Goal: Information Seeking & Learning: Learn about a topic

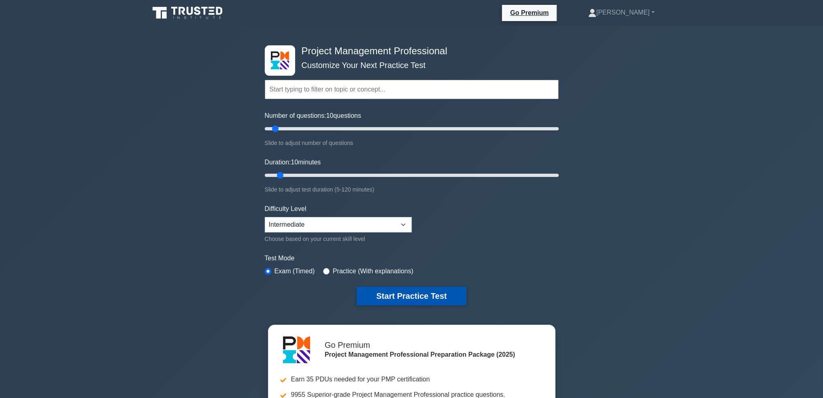
click at [434, 294] on button "Start Practice Test" at bounding box center [411, 296] width 109 height 19
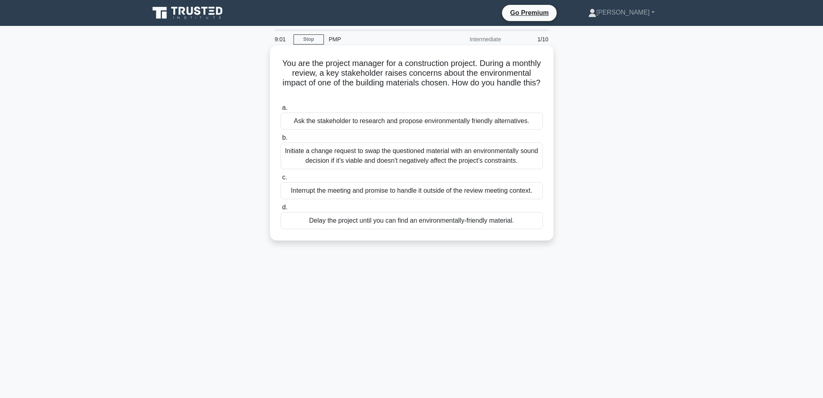
click at [430, 152] on div "Initiate a change request to swap the questioned material with an environmental…" at bounding box center [411, 155] width 262 height 27
click at [280, 140] on input "b. Initiate a change request to swap the questioned material with an environmen…" at bounding box center [280, 137] width 0 height 5
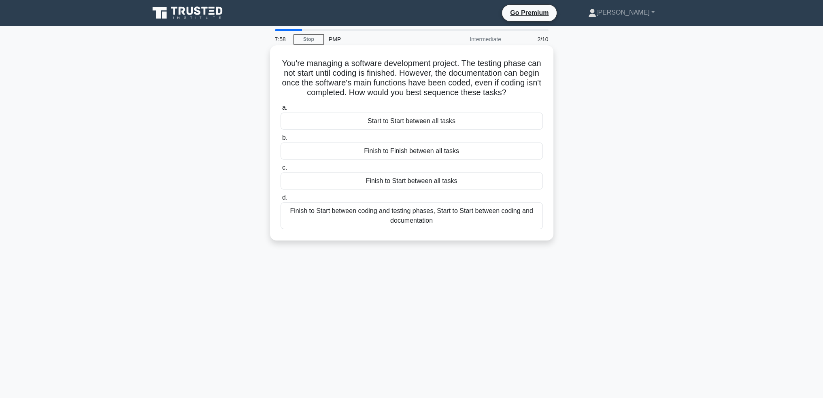
click at [482, 217] on div "Finish to Start between coding and testing phases, Start to Start between codin…" at bounding box center [411, 215] width 262 height 27
click at [280, 200] on input "d. Finish to Start between coding and testing phases, Start to Start between co…" at bounding box center [280, 197] width 0 height 5
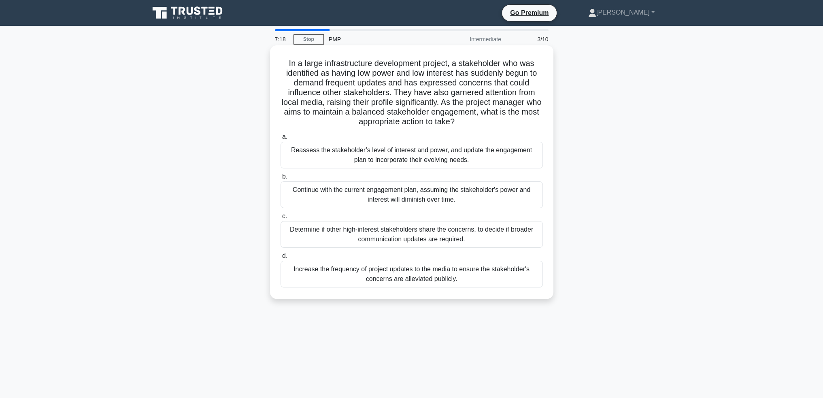
click at [457, 154] on div "Reassess the stakeholder’s level of interest and power, and update the engageme…" at bounding box center [411, 155] width 262 height 27
click at [280, 140] on input "a. Reassess the stakeholder’s level of interest and power, and update the engag…" at bounding box center [280, 136] width 0 height 5
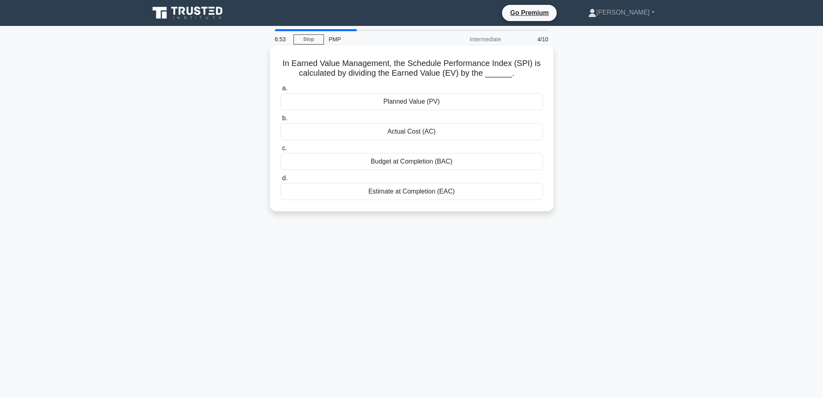
click at [472, 98] on div "Planned Value (PV)" at bounding box center [411, 101] width 262 height 17
click at [280, 91] on input "a. Planned Value (PV)" at bounding box center [280, 88] width 0 height 5
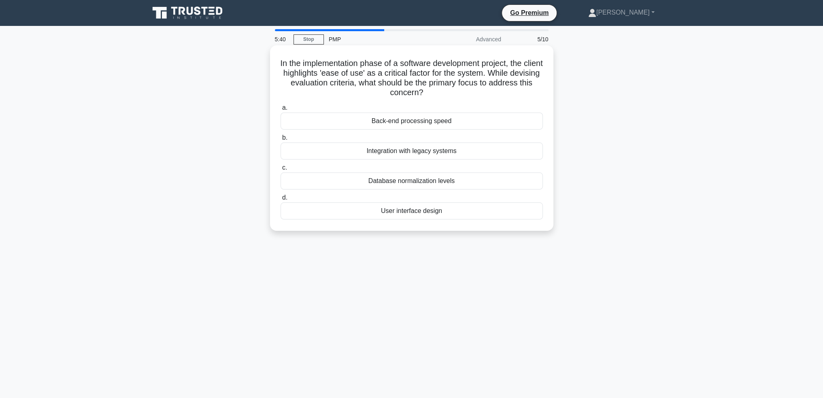
click at [459, 211] on div "User interface design" at bounding box center [411, 210] width 262 height 17
click at [280, 200] on input "d. User interface design" at bounding box center [280, 197] width 0 height 5
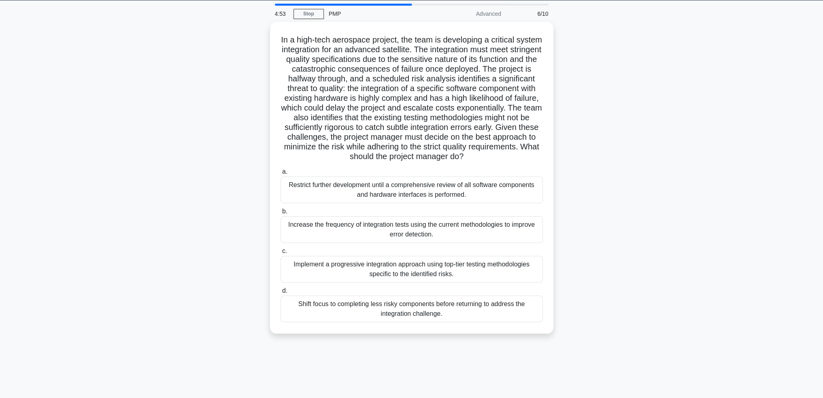
scroll to position [39, 0]
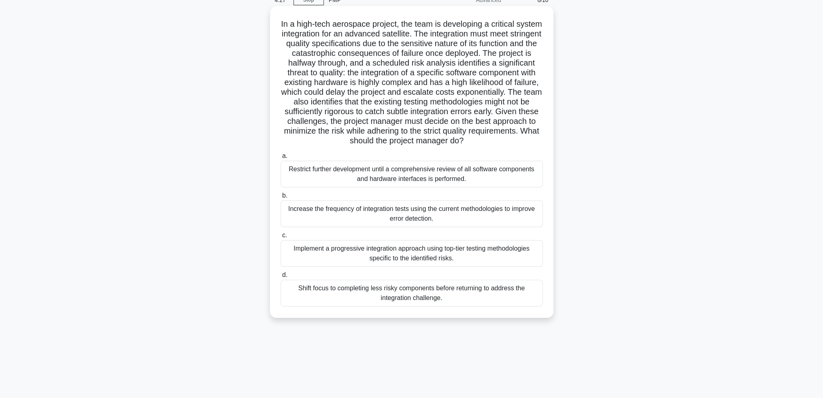
click at [507, 257] on div "Implement a progressive integration approach using top-tier testing methodologi…" at bounding box center [411, 253] width 262 height 27
click at [280, 238] on input "c. Implement a progressive integration approach using top-tier testing methodol…" at bounding box center [280, 235] width 0 height 5
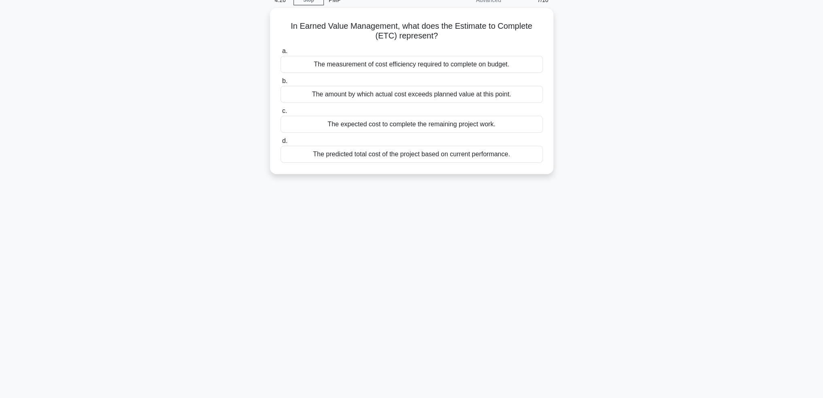
scroll to position [0, 0]
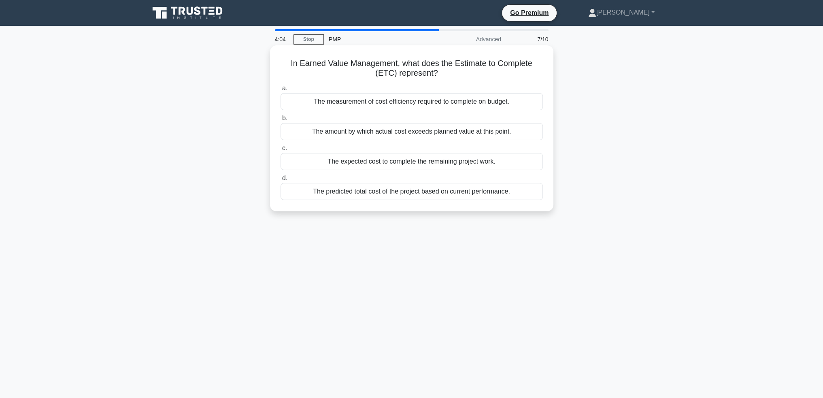
click at [395, 161] on div "The expected cost to complete the remaining project work." at bounding box center [411, 161] width 262 height 17
click at [280, 151] on input "c. The expected cost to complete the remaining project work." at bounding box center [280, 148] width 0 height 5
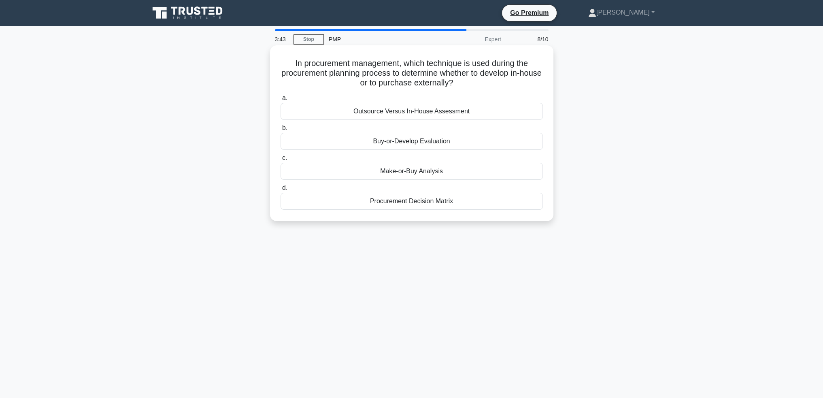
click at [466, 170] on div "Make-or-Buy Analysis" at bounding box center [411, 171] width 262 height 17
click at [280, 161] on input "c. Make-or-Buy Analysis" at bounding box center [280, 157] width 0 height 5
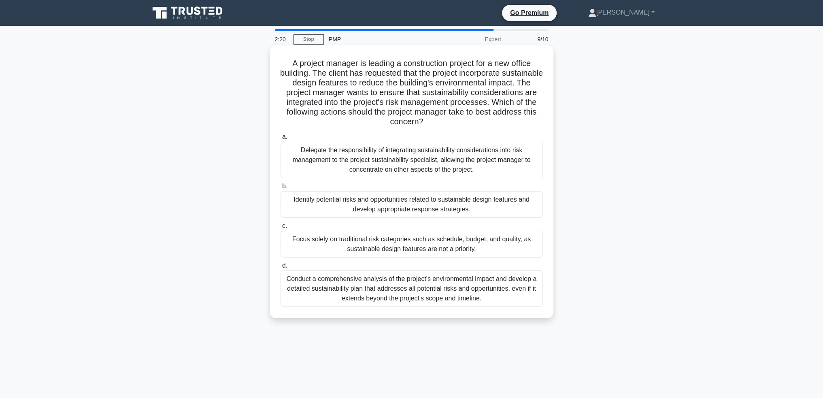
click at [446, 202] on div "Identify potential risks and opportunities related to sustainable design featur…" at bounding box center [411, 204] width 262 height 27
click at [280, 189] on input "b. Identify potential risks and opportunities related to sustainable design fea…" at bounding box center [280, 186] width 0 height 5
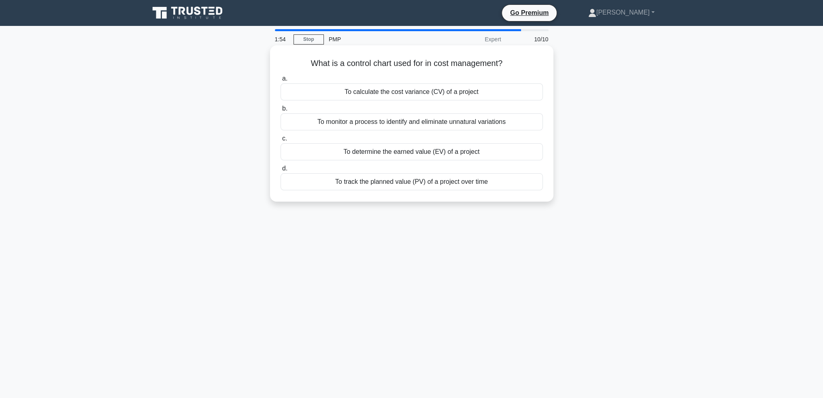
click at [444, 185] on div "To track the planned value (PV) of a project over time" at bounding box center [411, 181] width 262 height 17
click at [280, 171] on input "d. To track the planned value (PV) of a project over time" at bounding box center [280, 168] width 0 height 5
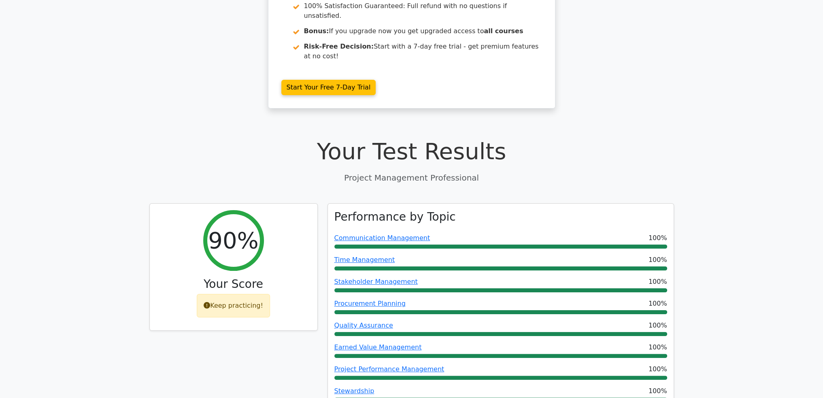
scroll to position [405, 0]
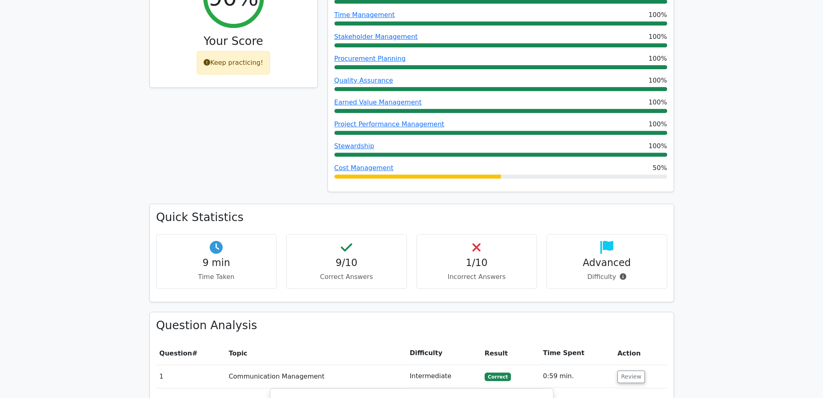
click at [440, 163] on div "Cost Management 50%" at bounding box center [500, 168] width 333 height 10
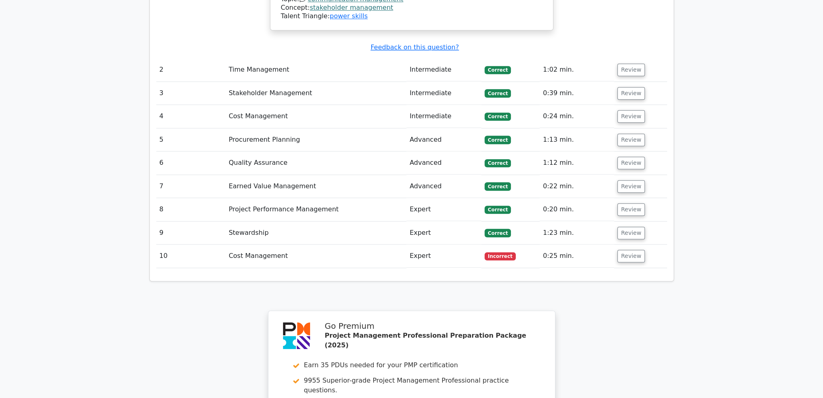
scroll to position [1174, 0]
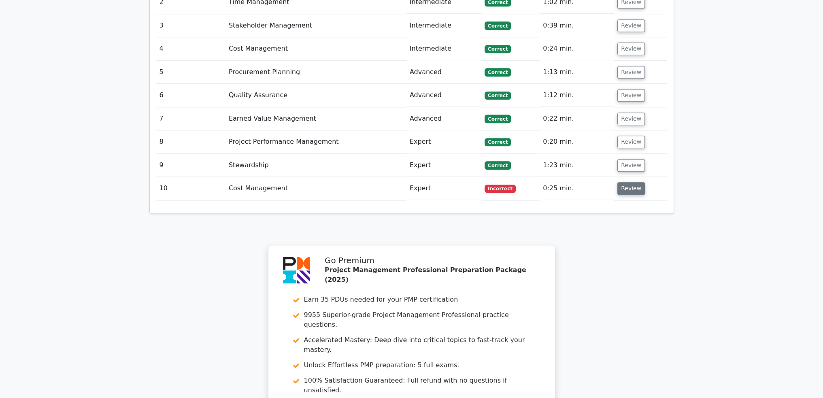
click at [620, 182] on button "Review" at bounding box center [631, 188] width 28 height 13
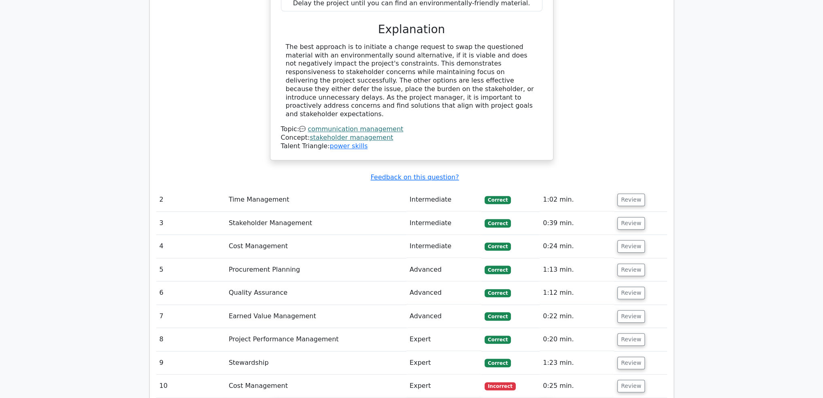
scroll to position [971, 0]
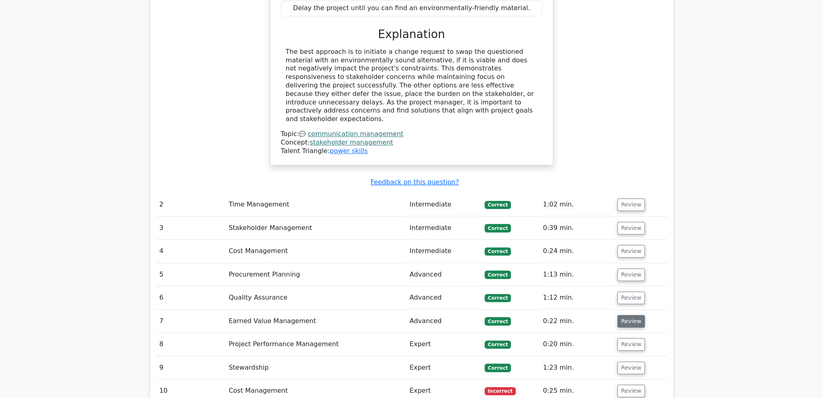
click at [629, 315] on button "Review" at bounding box center [631, 321] width 28 height 13
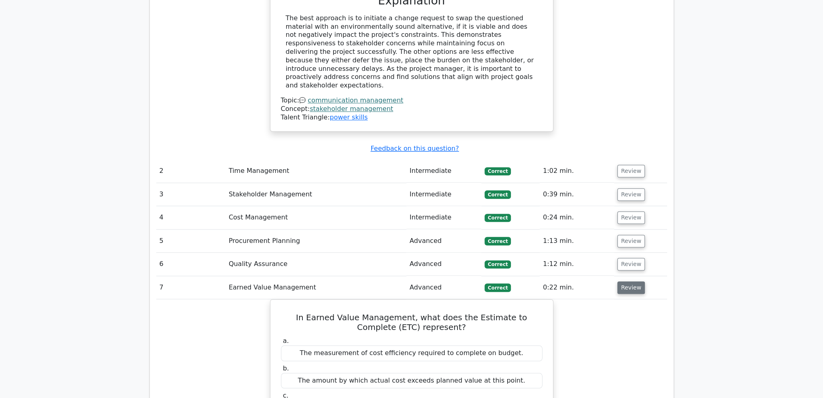
scroll to position [1052, 0]
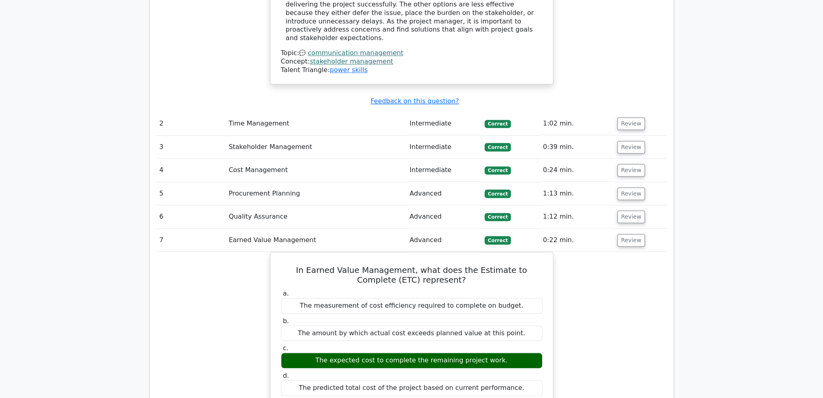
click at [630, 205] on td "Review" at bounding box center [640, 216] width 53 height 23
click at [631, 210] on button "Review" at bounding box center [631, 216] width 28 height 13
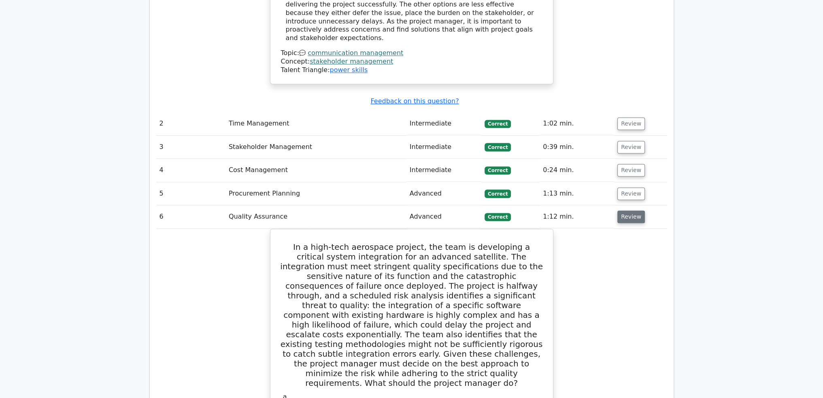
click at [630, 210] on button "Review" at bounding box center [631, 216] width 28 height 13
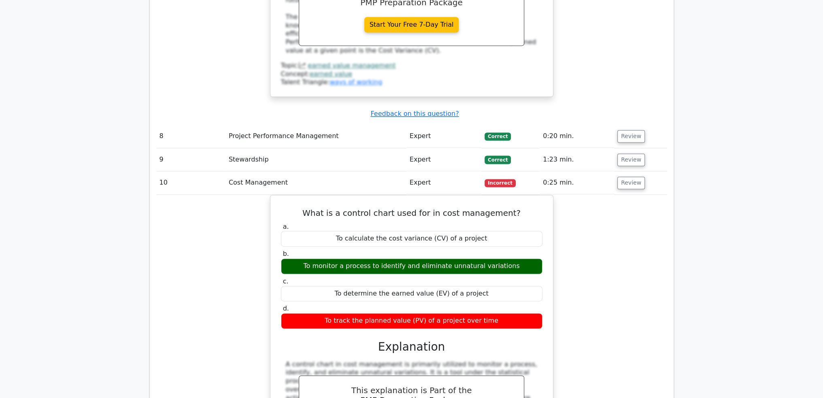
scroll to position [1476, 0]
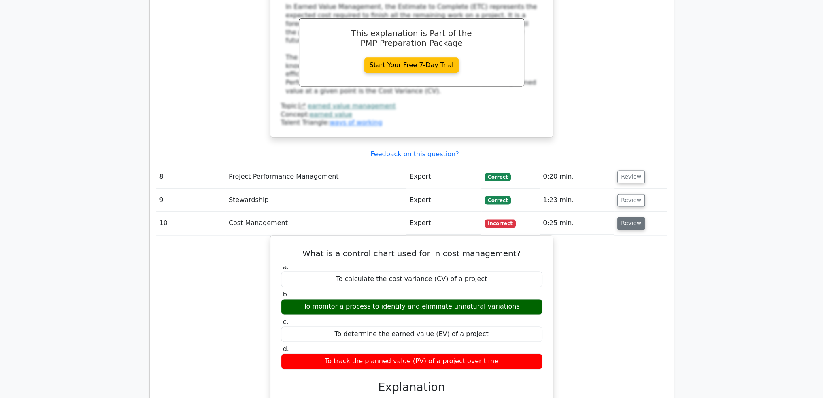
click at [625, 217] on button "Review" at bounding box center [631, 223] width 28 height 13
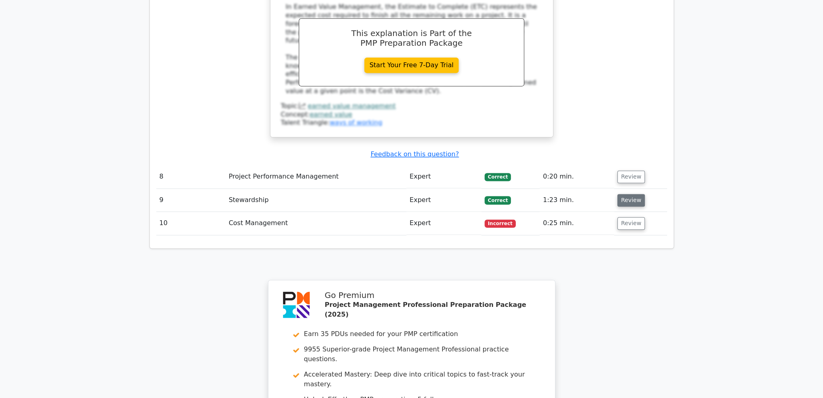
click at [627, 194] on button "Review" at bounding box center [631, 200] width 28 height 13
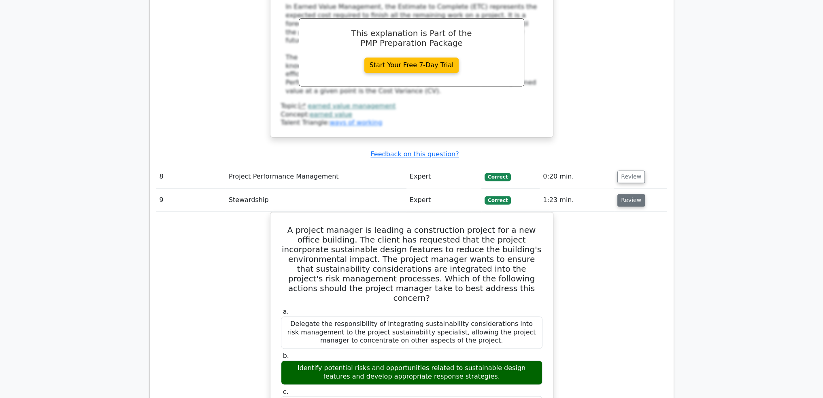
click at [627, 194] on button "Review" at bounding box center [631, 200] width 28 height 13
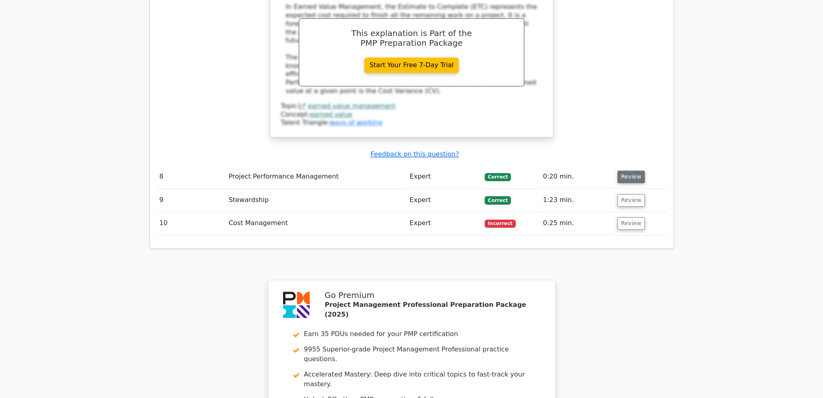
click at [629, 170] on button "Review" at bounding box center [631, 176] width 28 height 13
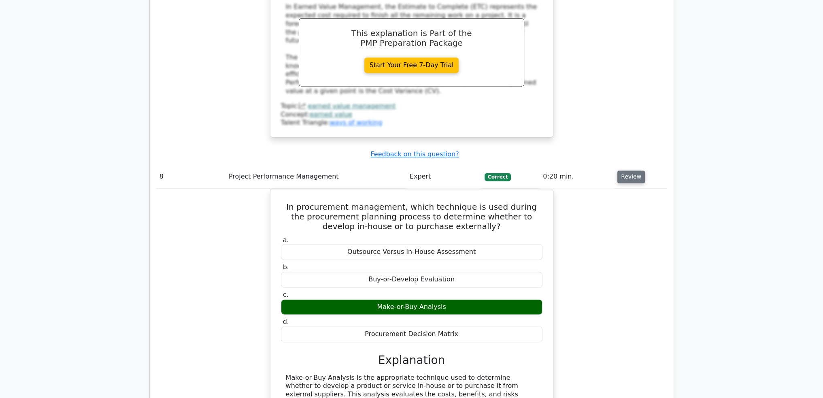
click at [629, 170] on button "Review" at bounding box center [631, 176] width 28 height 13
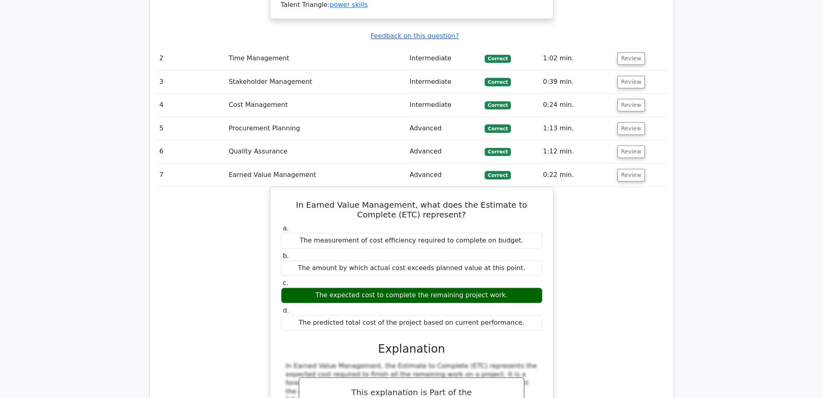
scroll to position [1112, 0]
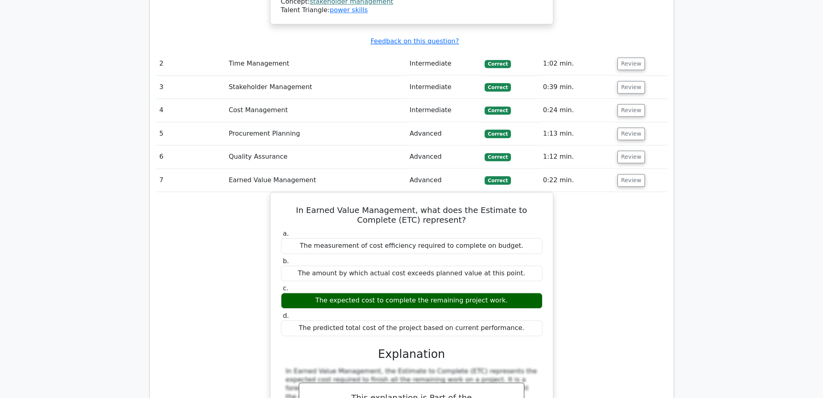
click at [636, 174] on button "Review" at bounding box center [631, 180] width 28 height 13
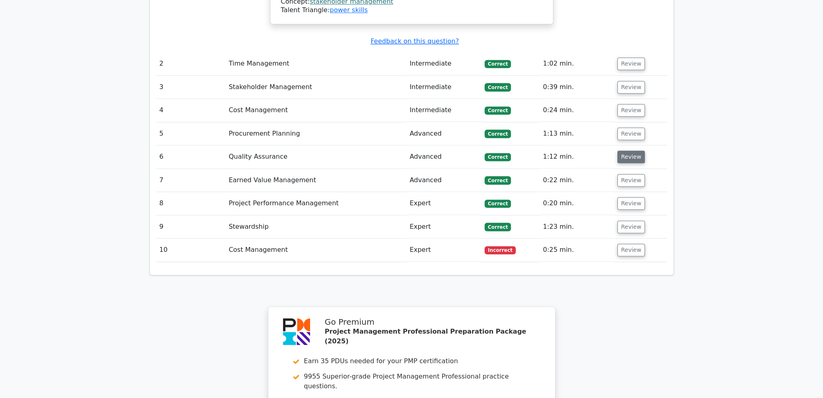
click at [631, 151] on button "Review" at bounding box center [631, 157] width 28 height 13
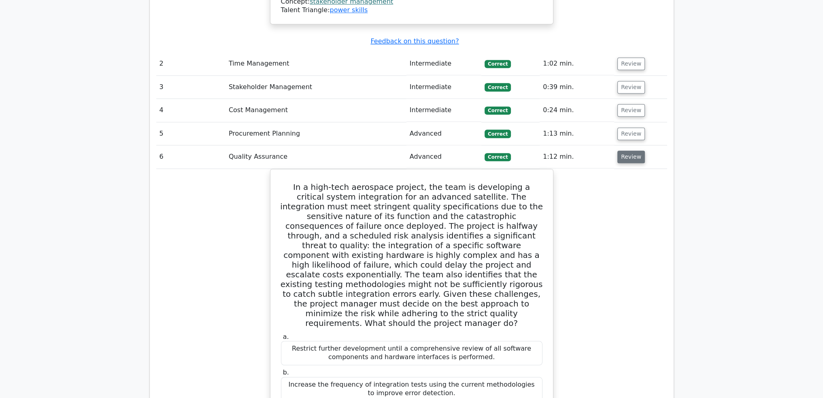
click at [631, 151] on button "Review" at bounding box center [631, 157] width 28 height 13
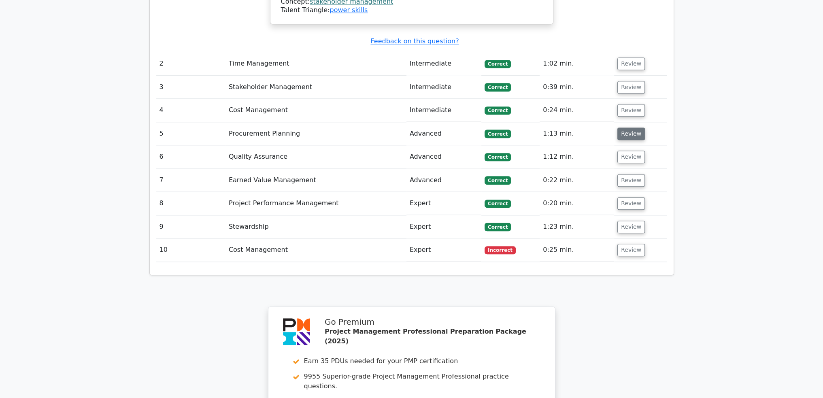
click at [629, 127] on button "Review" at bounding box center [631, 133] width 28 height 13
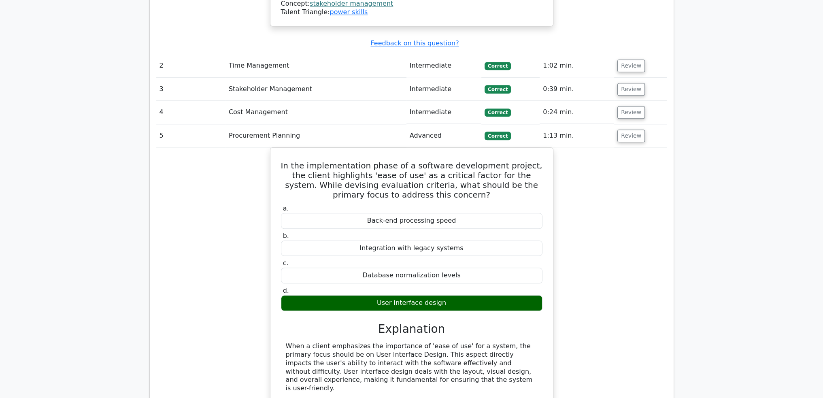
drag, startPoint x: 629, startPoint y: 62, endPoint x: 705, endPoint y: 141, distance: 109.9
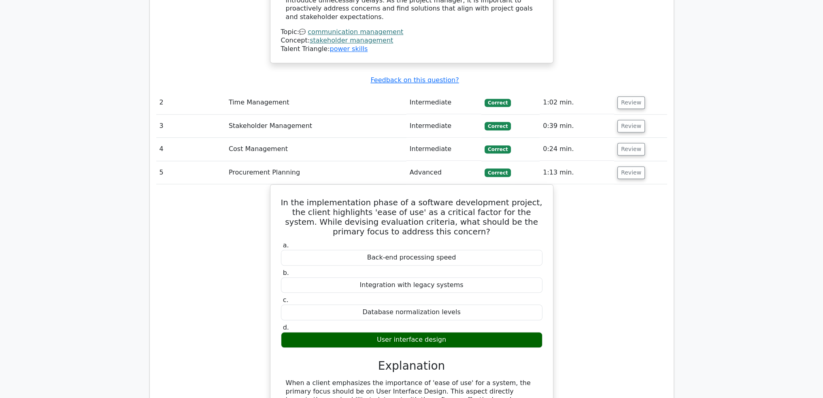
scroll to position [1072, 0]
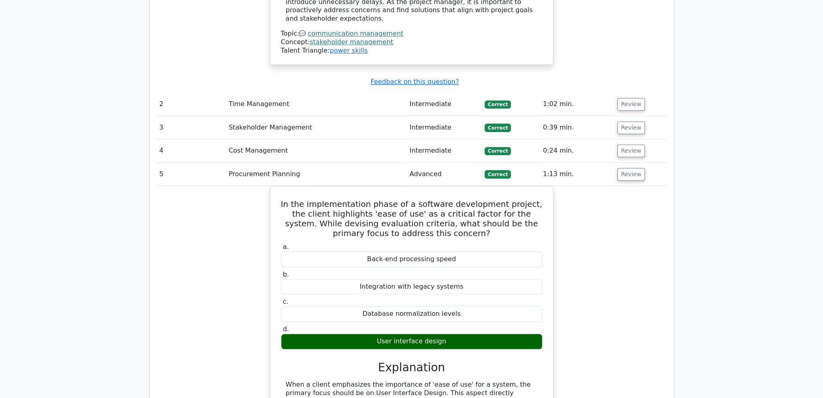
click at [640, 163] on td "Review" at bounding box center [640, 174] width 53 height 23
click at [636, 168] on button "Review" at bounding box center [631, 174] width 28 height 13
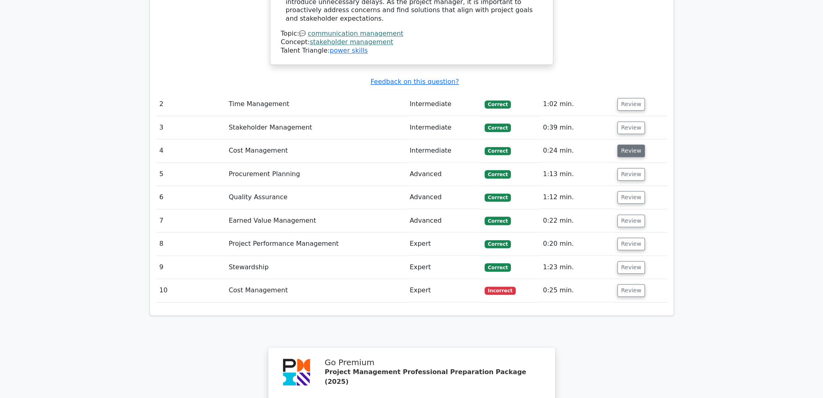
click at [630, 144] on button "Review" at bounding box center [631, 150] width 28 height 13
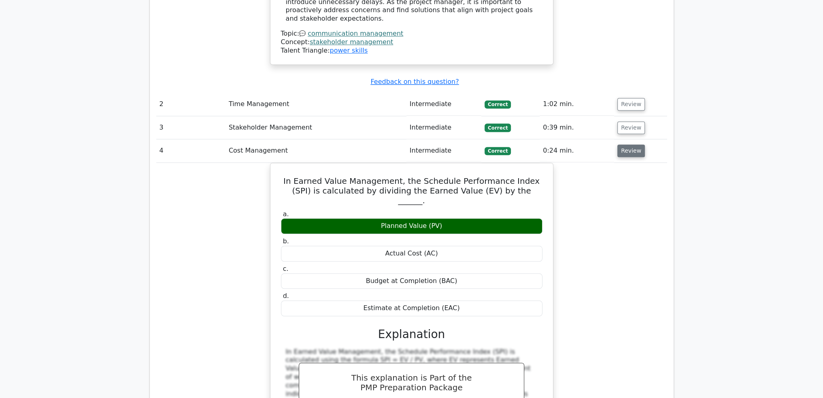
click at [631, 144] on button "Review" at bounding box center [631, 150] width 28 height 13
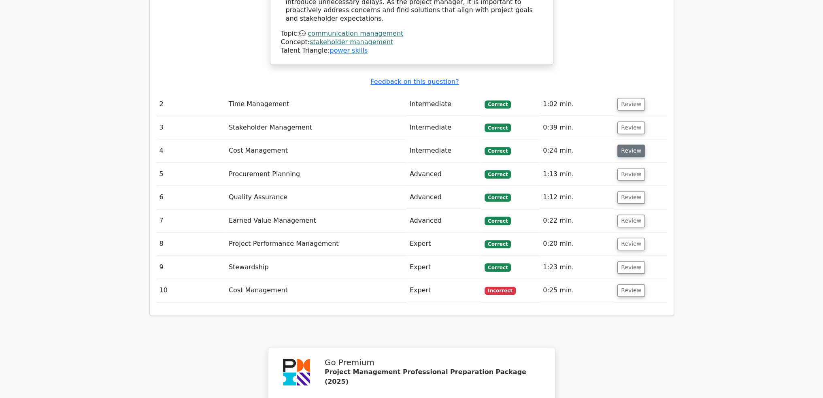
click at [631, 144] on button "Review" at bounding box center [631, 150] width 28 height 13
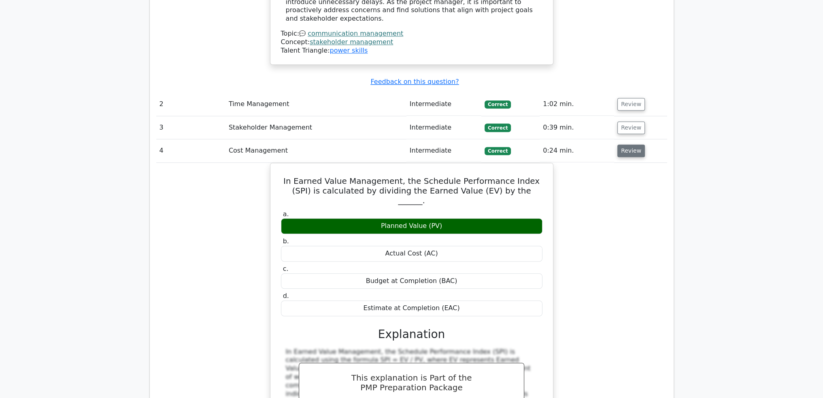
click at [631, 144] on button "Review" at bounding box center [631, 150] width 28 height 13
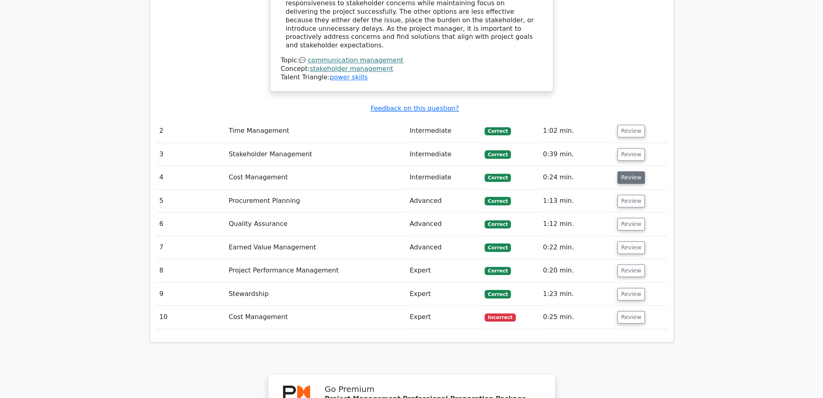
scroll to position [1031, 0]
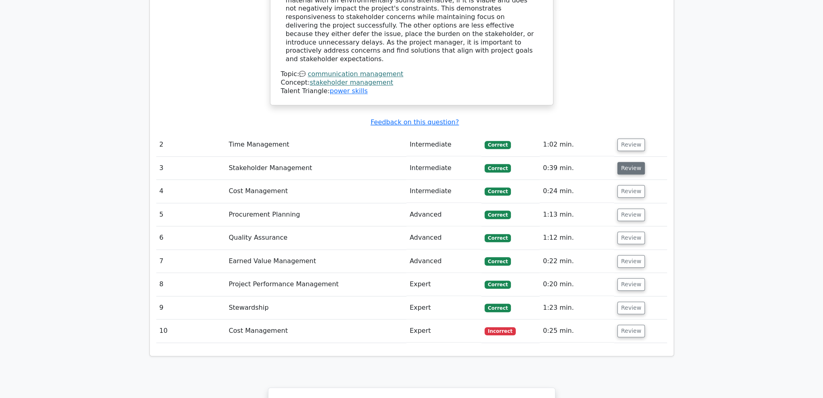
click at [632, 162] on button "Review" at bounding box center [631, 168] width 28 height 13
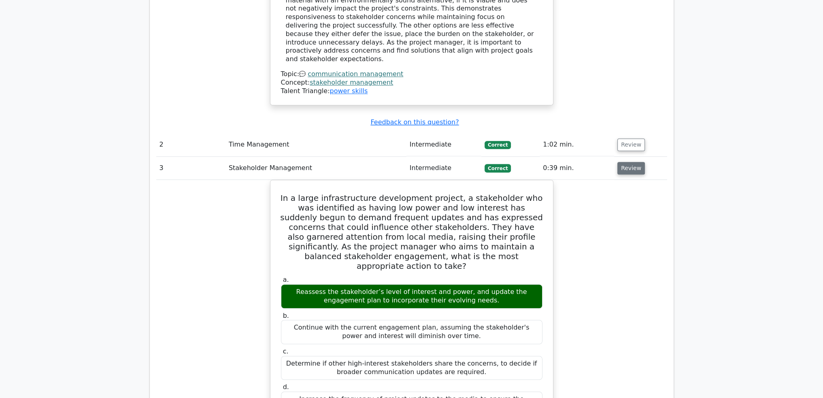
click at [632, 162] on button "Review" at bounding box center [631, 168] width 28 height 13
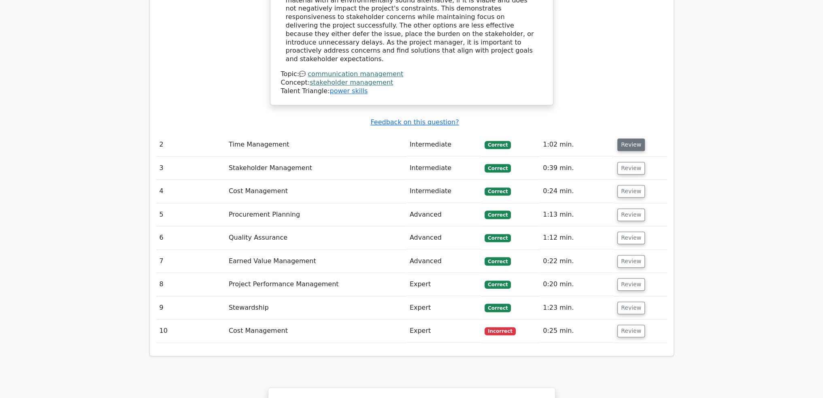
click at [635, 138] on button "Review" at bounding box center [631, 144] width 28 height 13
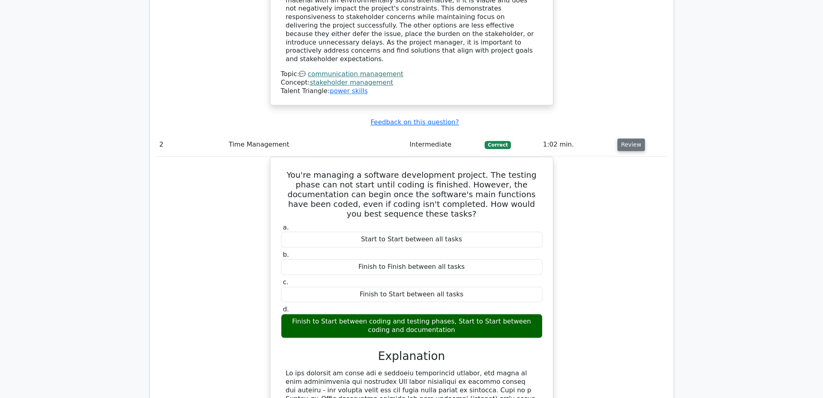
click at [635, 138] on button "Review" at bounding box center [631, 144] width 28 height 13
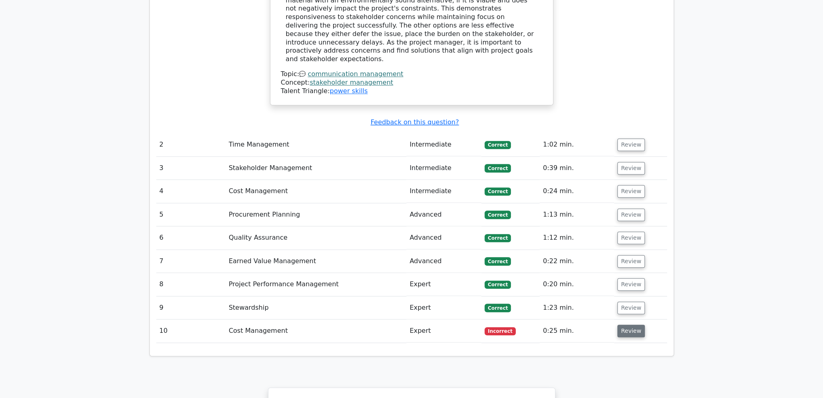
click at [630, 325] on button "Review" at bounding box center [631, 331] width 28 height 13
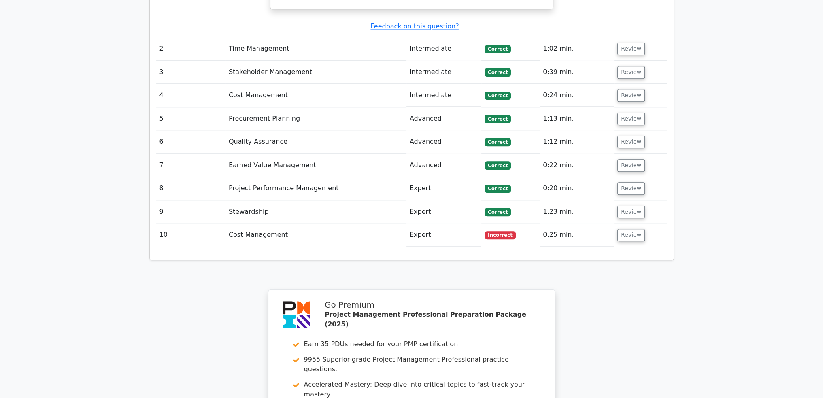
scroll to position [950, 0]
